Goal: Information Seeking & Learning: Check status

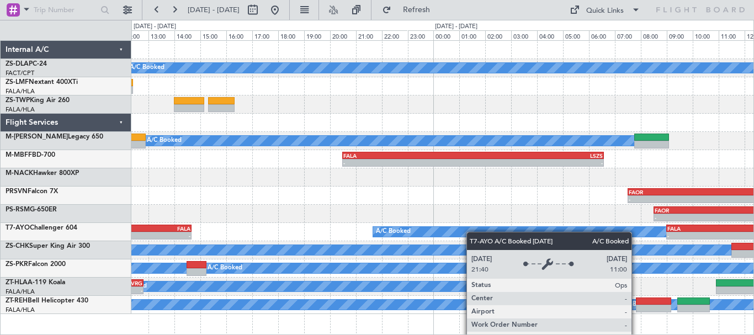
click at [432, 232] on div "A/C Booked A/C Booked FBMN 09:00 Z FAKN 10:45 Z - - A/C Booked A/C Booked A/C B…" at bounding box center [442, 177] width 622 height 273
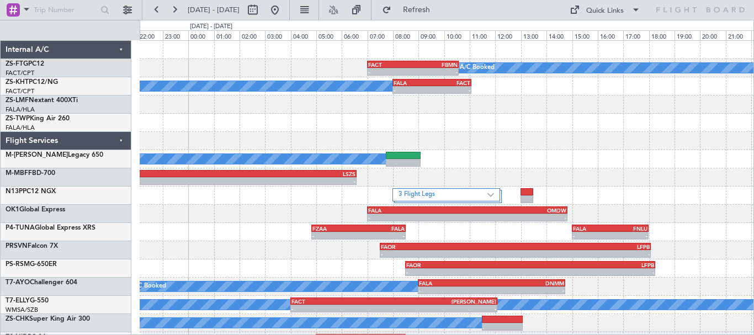
click at [179, 217] on div "- - FALA 07:00 Z OMDW 14:50 Z" at bounding box center [447, 214] width 614 height 18
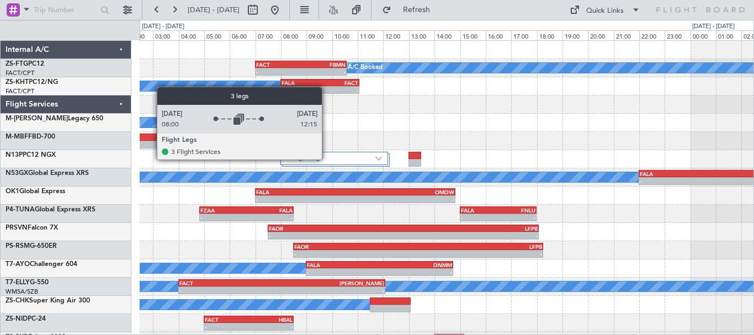
click at [327, 159] on label "3 Flight Legs" at bounding box center [330, 158] width 89 height 9
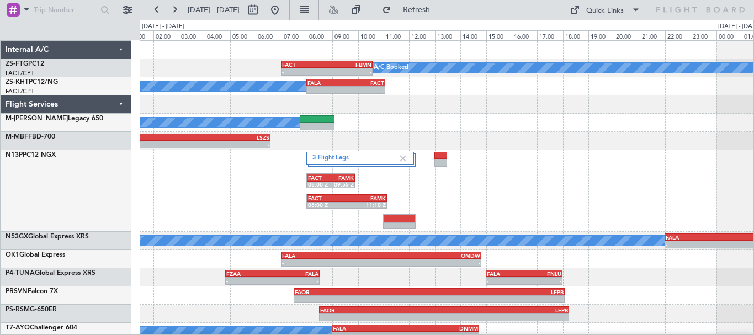
click at [268, 203] on div "3 Flight Legs FACT 08:00 Z FAMK 09:55 Z FACT 08:00 Z FAMK 11:10 Z" at bounding box center [447, 191] width 614 height 82
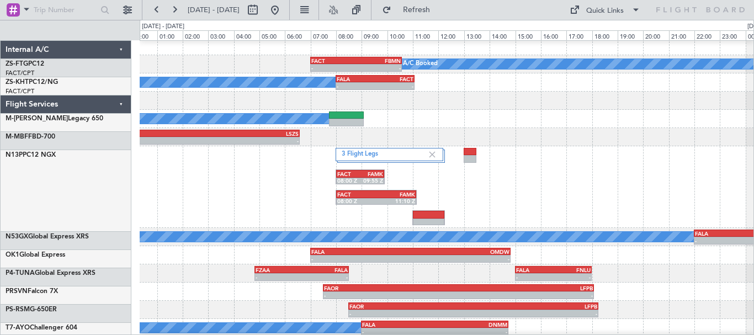
scroll to position [4, 0]
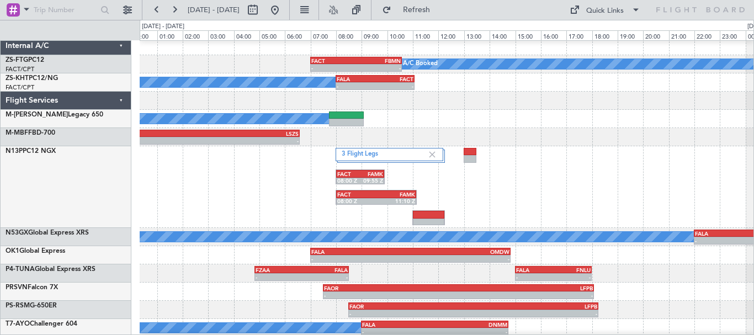
click at [560, 182] on div "3 Flight Legs FACT 08:00 Z FAMK 09:55 Z FACT 08:00 Z FAMK 11:10 Z" at bounding box center [447, 187] width 614 height 82
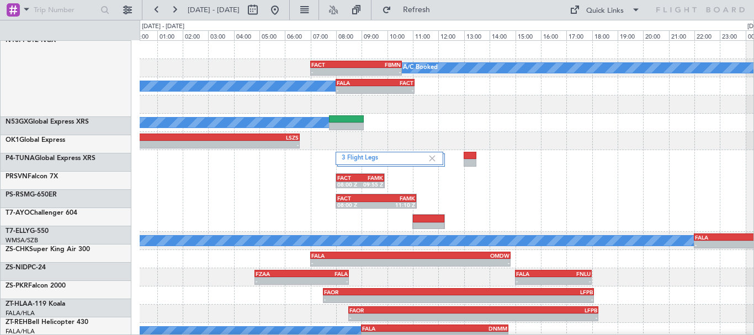
scroll to position [0, 0]
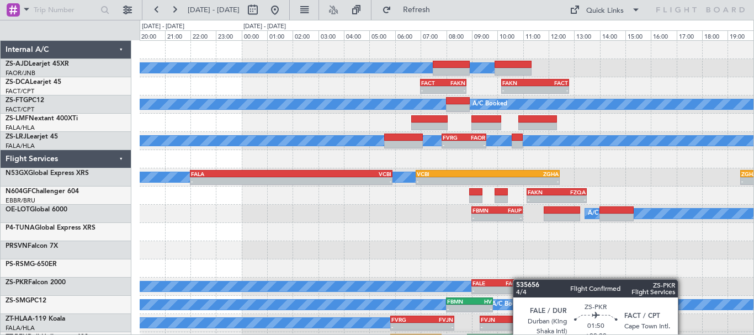
click at [514, 280] on div "A/C Booked A/C Booked A/C Booked - - FACT 07:00 Z FAKN 08:48 Z - - FAKN 10:10 Z…" at bounding box center [447, 196] width 614 height 310
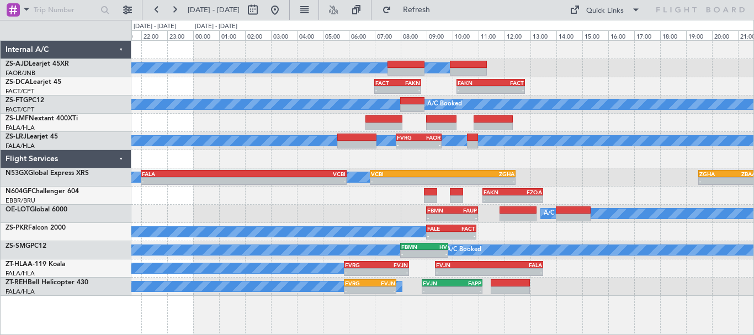
click at [637, 148] on div "A/C Booked - - FVRG 07:50 Z FAOR 09:35 Z" at bounding box center [442, 141] width 622 height 18
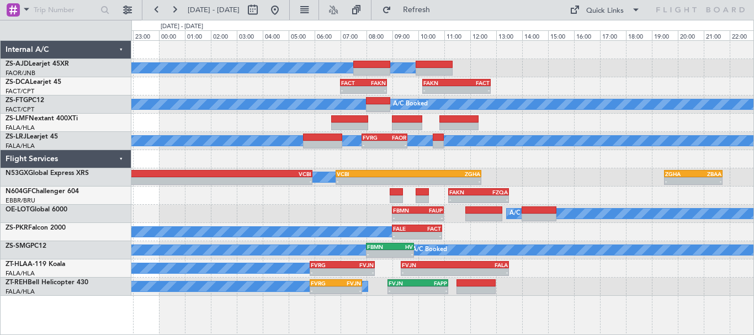
click at [237, 273] on div "A/C Booked - - FVRG 05:50 Z FVJN 08:20 Z - - FVJN 09:20 Z FALA 13:30 Z" at bounding box center [442, 268] width 622 height 18
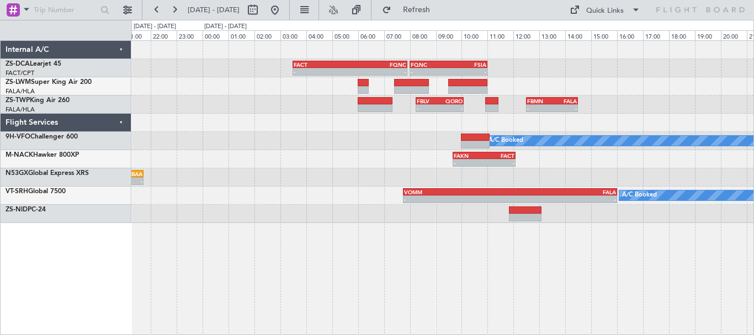
click at [461, 249] on div "FACT 03:30 Z FQNC 07:55 Z - - - - FQNC 08:00 Z FSIA 11:00 Z - - FBLV 08:15 Z QO…" at bounding box center [442, 187] width 623 height 295
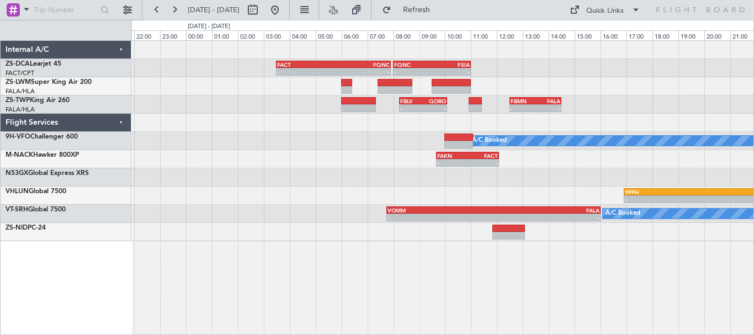
click at [401, 144] on div "A/C Booked" at bounding box center [442, 141] width 622 height 18
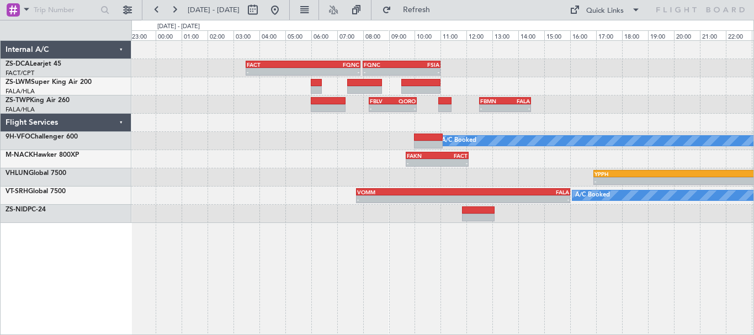
click at [582, 107] on div "- - FBLV 08:15 Z QORO 10:05 Z - - FBMN 12:30 Z FALA 14:30 Z" at bounding box center [442, 104] width 622 height 18
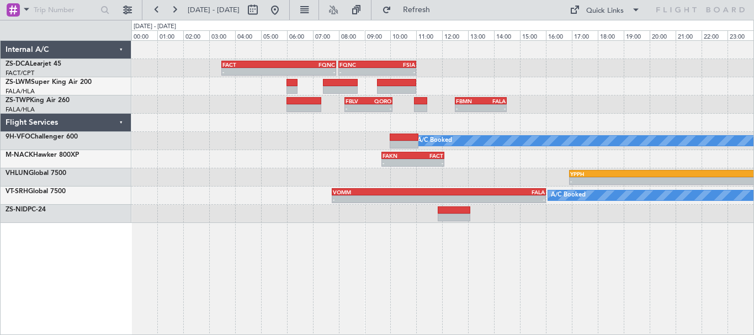
click at [650, 95] on div "FACT 03:30 Z FQNC 07:55 Z - - - - FQNC 08:00 Z FSIA 11:00 Z - - FSIA 05:50 Z FQ…" at bounding box center [442, 132] width 622 height 182
